Goal: Check status: Check status

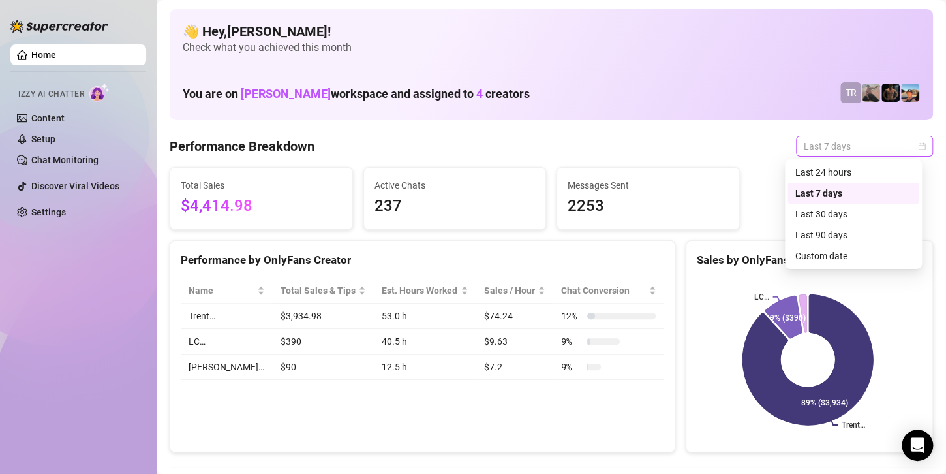
click at [847, 146] on span "Last 7 days" at bounding box center [864, 146] width 121 height 20
click at [824, 173] on div "Last 24 hours" at bounding box center [854, 172] width 116 height 14
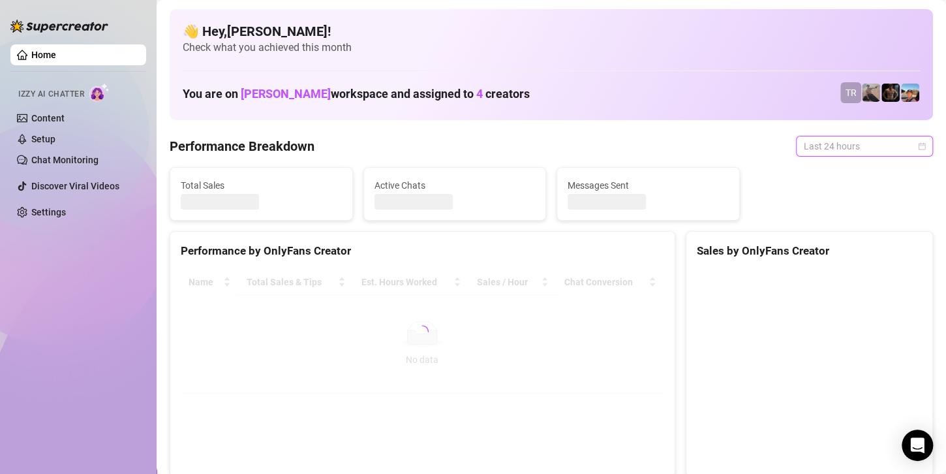
click at [834, 144] on span "Last 24 hours" at bounding box center [864, 146] width 121 height 20
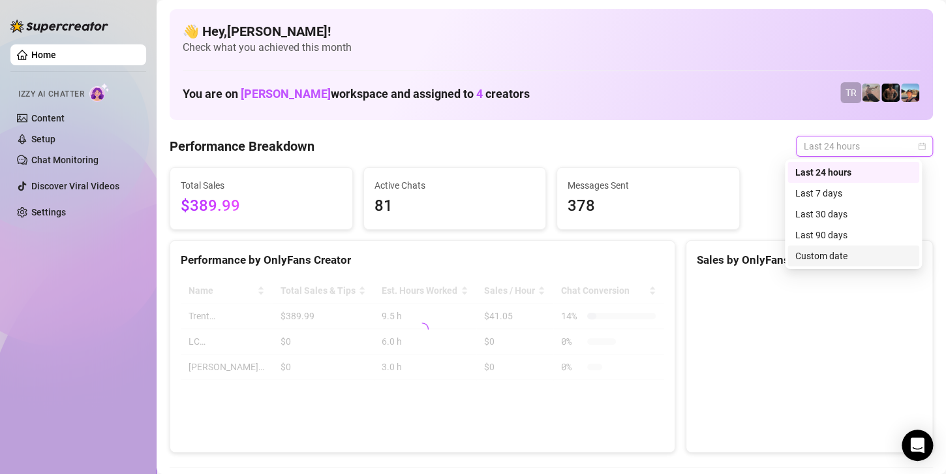
click at [813, 258] on div "Custom date" at bounding box center [854, 256] width 116 height 14
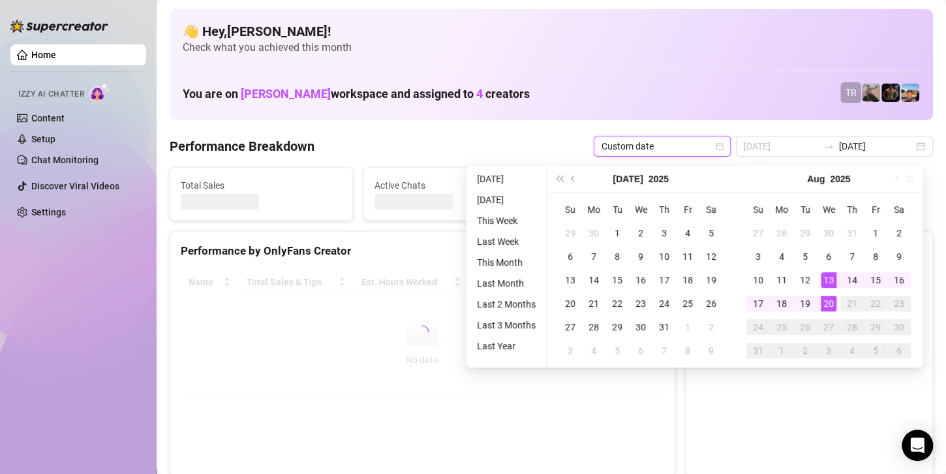
type input "[DATE]"
click at [832, 305] on div "20" at bounding box center [829, 304] width 16 height 16
type input "[DATE]"
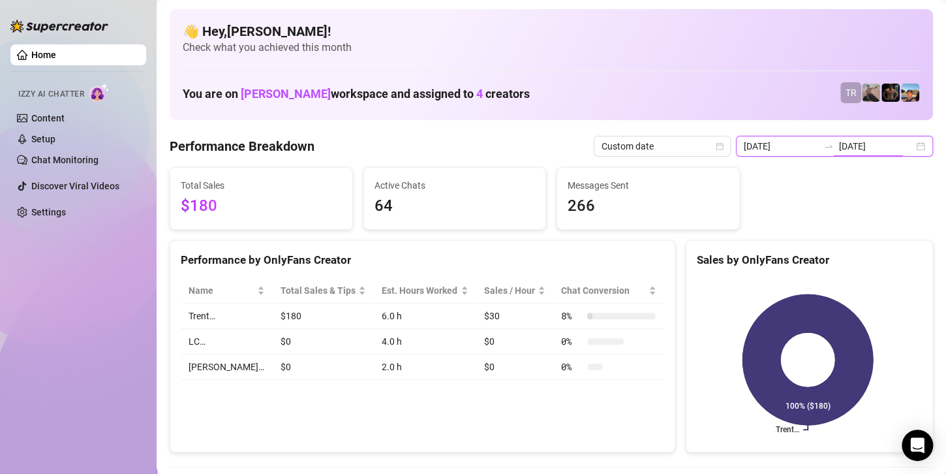
click at [851, 144] on input "[DATE]" at bounding box center [876, 146] width 74 height 14
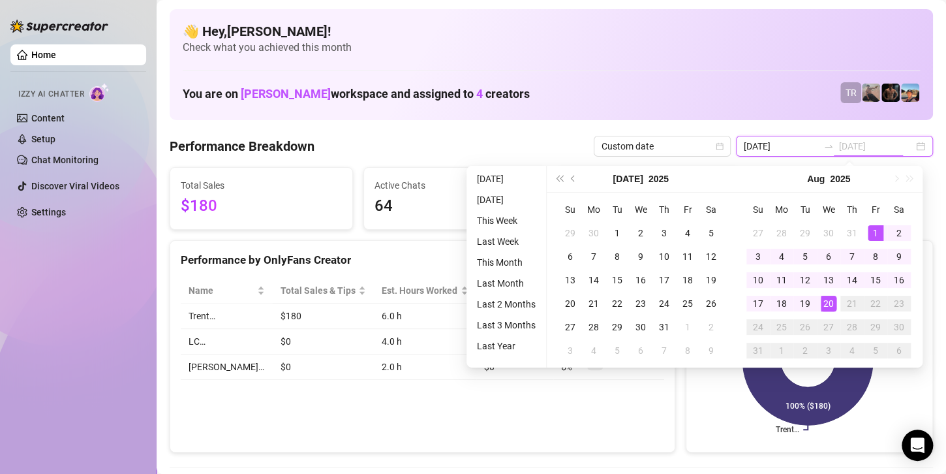
type input "[DATE]"
click at [882, 232] on div "1" at bounding box center [876, 233] width 16 height 16
type input "[DATE]"
click at [826, 302] on div "20" at bounding box center [829, 304] width 16 height 16
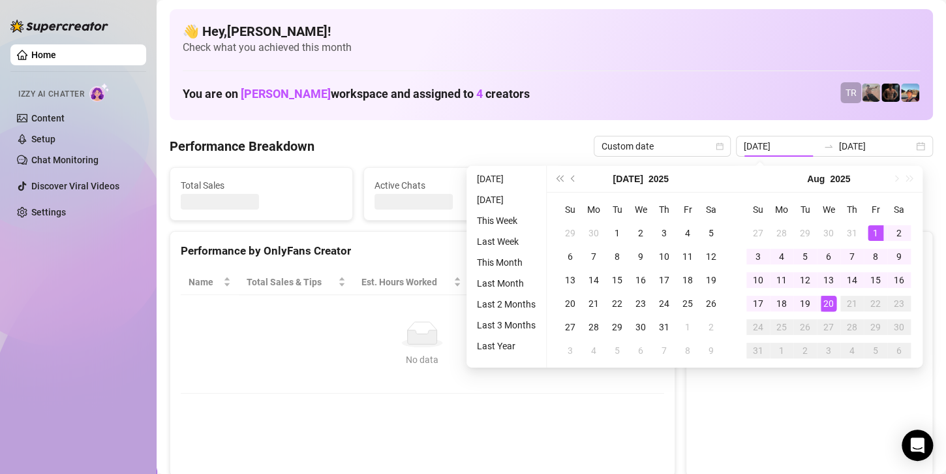
type input "[DATE]"
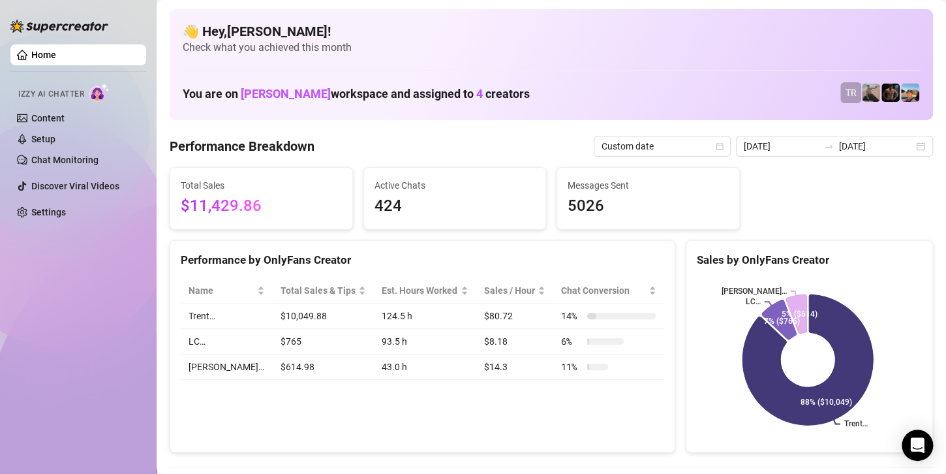
click at [38, 234] on div "Home Izzy AI Chatter Content Setup Chat Monitoring Discover Viral Videos Settin…" at bounding box center [78, 231] width 136 height 462
